Goal: Book appointment/travel/reservation

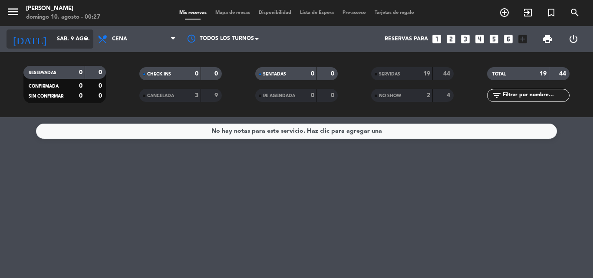
click at [67, 48] on div "[DATE] [DATE] arrow_drop_down" at bounding box center [50, 39] width 87 height 19
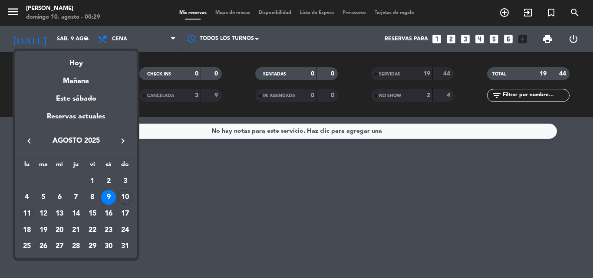
click at [27, 213] on div "11" at bounding box center [27, 214] width 15 height 15
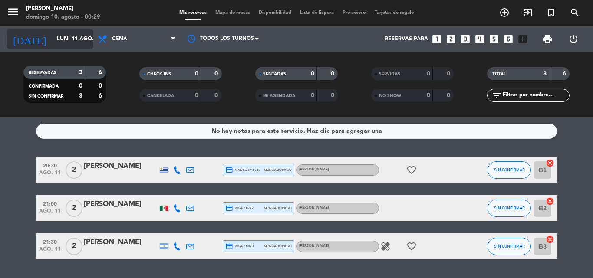
click at [56, 42] on input "lun. 11 ago." at bounding box center [89, 39] width 73 height 15
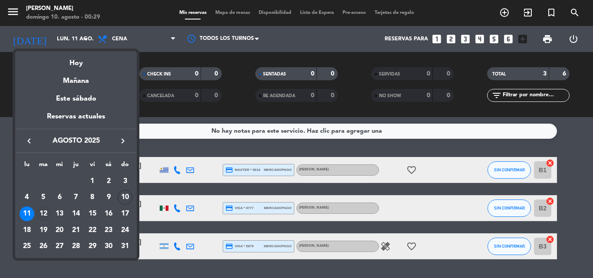
click at [44, 212] on div "12" at bounding box center [43, 214] width 15 height 15
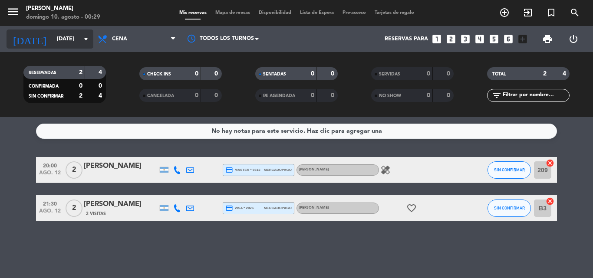
click at [61, 37] on input "[DATE]" at bounding box center [89, 39] width 73 height 15
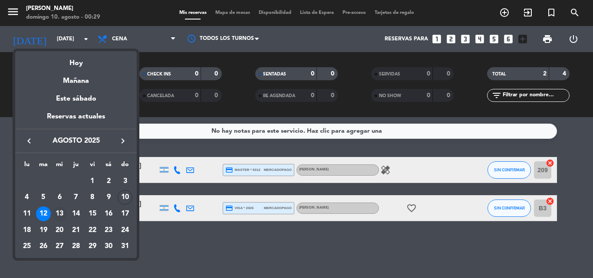
click at [61, 215] on div "13" at bounding box center [59, 214] width 15 height 15
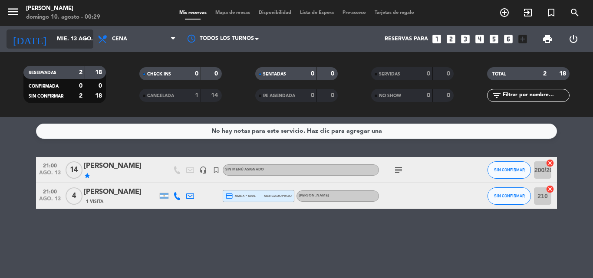
click at [55, 39] on input "mié. 13 ago." at bounding box center [89, 39] width 73 height 15
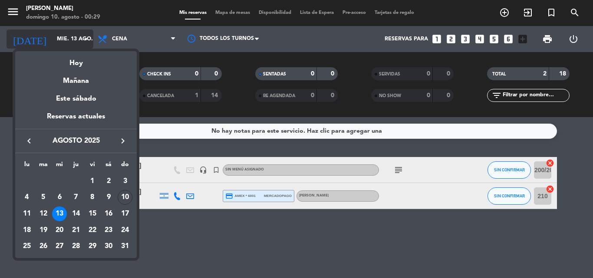
click at [55, 39] on div at bounding box center [296, 139] width 593 height 278
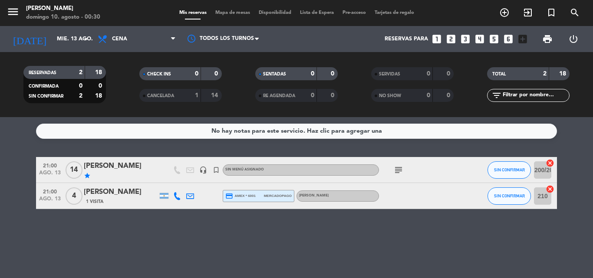
click at [399, 171] on icon "subject" at bounding box center [398, 170] width 10 height 10
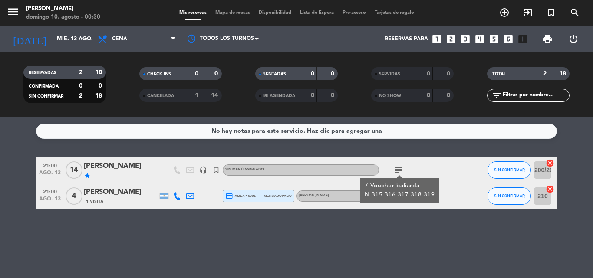
click at [119, 225] on div "No hay notas para este servicio. Haz clic para agregar una 21:00 [DATE] [PERSON…" at bounding box center [296, 197] width 593 height 161
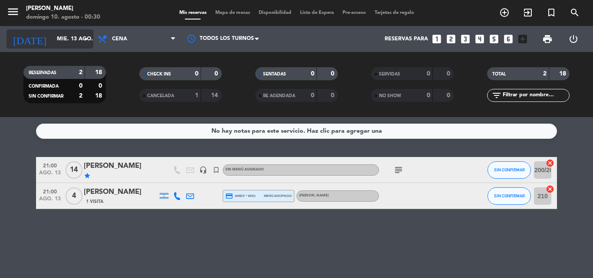
click at [53, 39] on input "mié. 13 ago." at bounding box center [89, 39] width 73 height 15
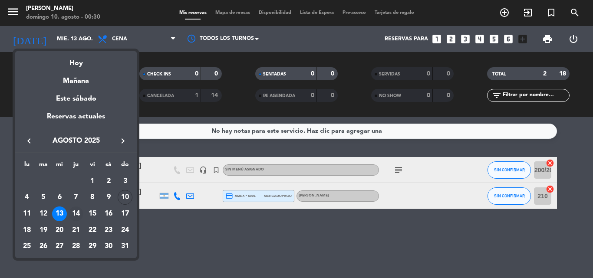
click at [75, 212] on div "14" at bounding box center [76, 214] width 15 height 15
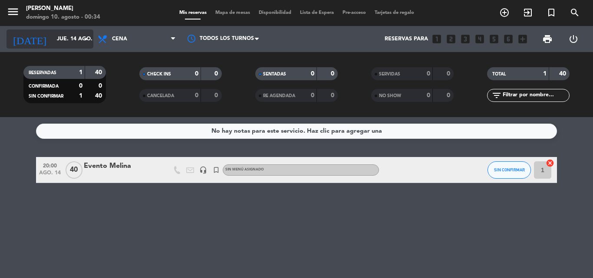
click at [53, 43] on input "jue. 14 ago." at bounding box center [89, 39] width 73 height 15
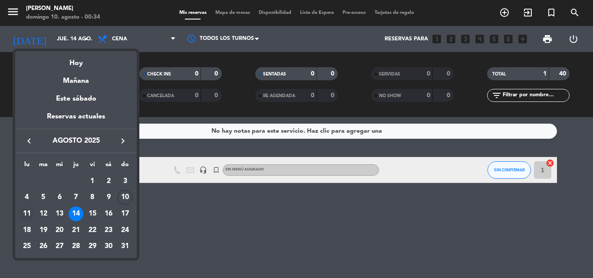
click at [26, 211] on div "11" at bounding box center [27, 214] width 15 height 15
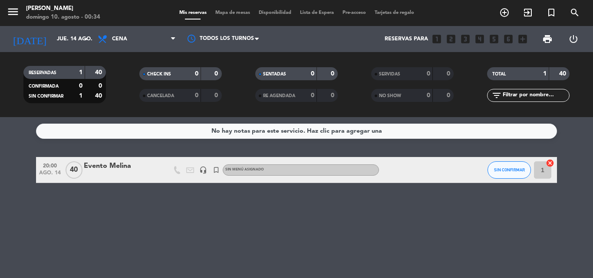
type input "lun. 11 ago."
